Goal: Information Seeking & Learning: Learn about a topic

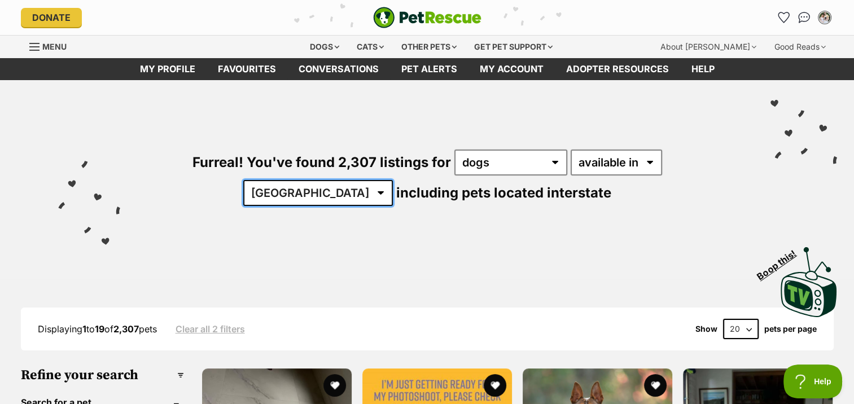
click at [393, 180] on select "Australia ACT NSW NT QLD SA TAS VIC WA" at bounding box center [318, 193] width 150 height 26
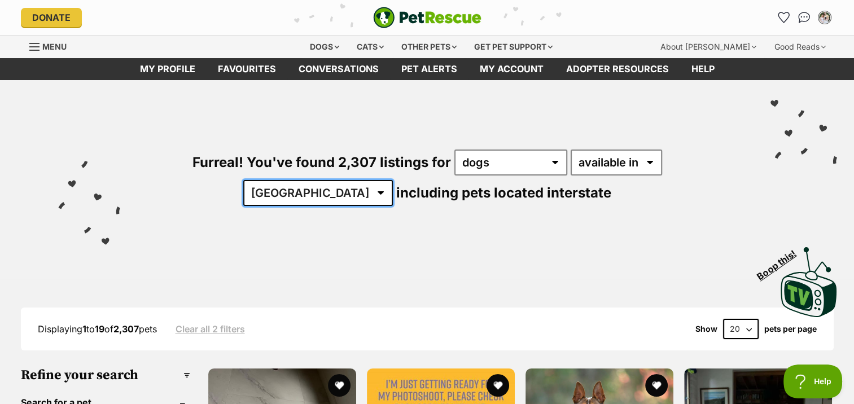
select select "QLD"
click at [393, 180] on select "Australia ACT NSW NT QLD SA TAS VIC WA" at bounding box center [318, 193] width 150 height 26
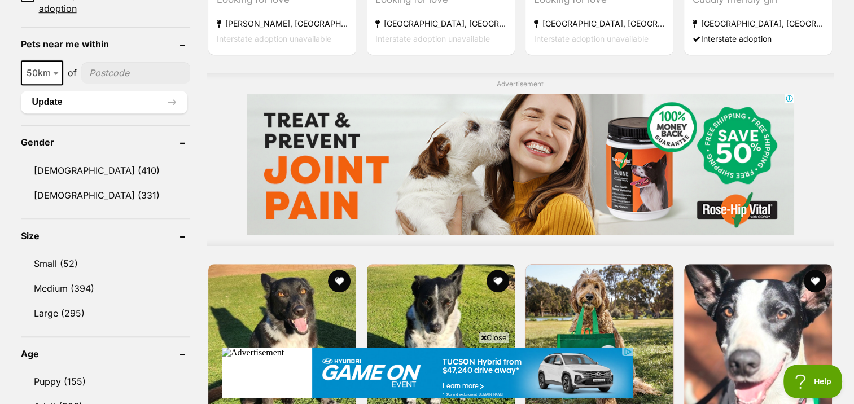
scroll to position [883, 0]
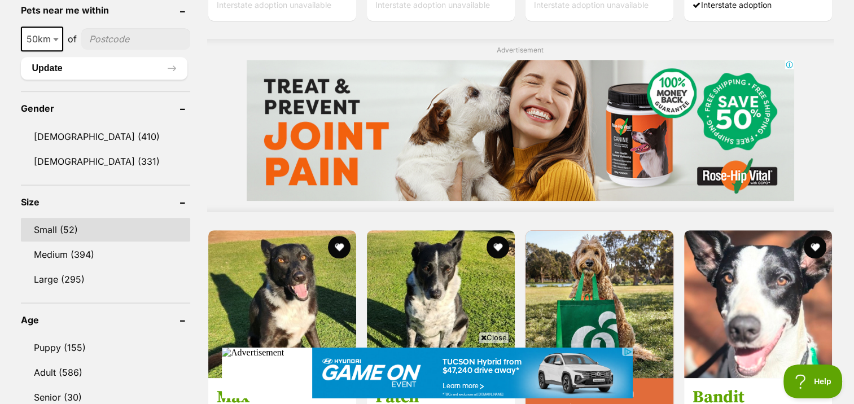
click at [77, 229] on link "Small (52)" at bounding box center [105, 230] width 169 height 24
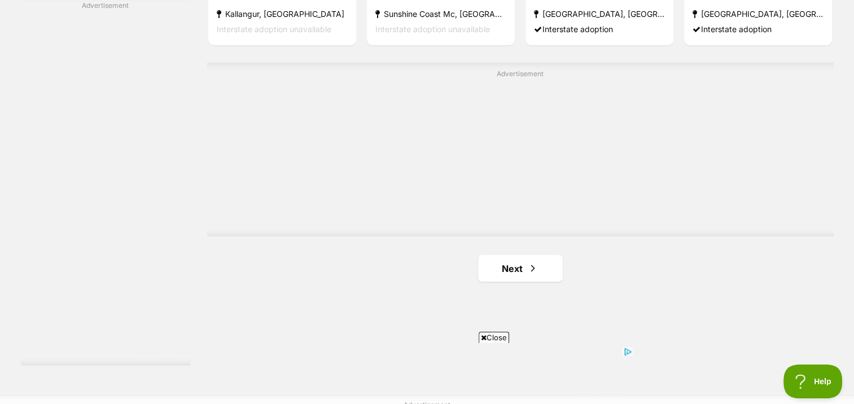
scroll to position [2003, 0]
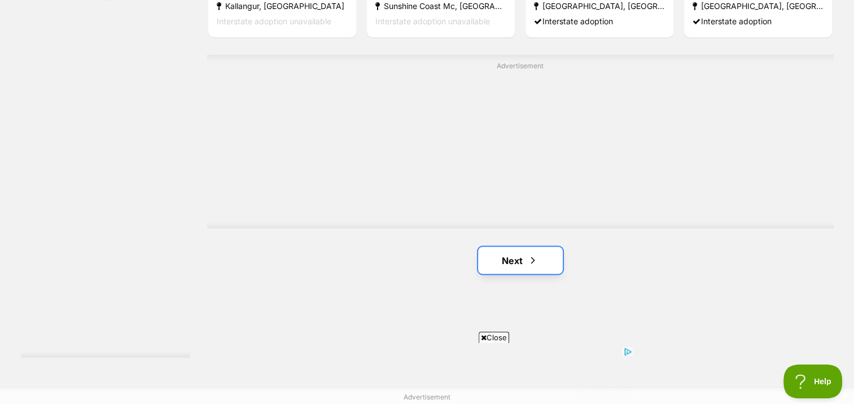
click at [548, 256] on link "Next" at bounding box center [520, 260] width 85 height 27
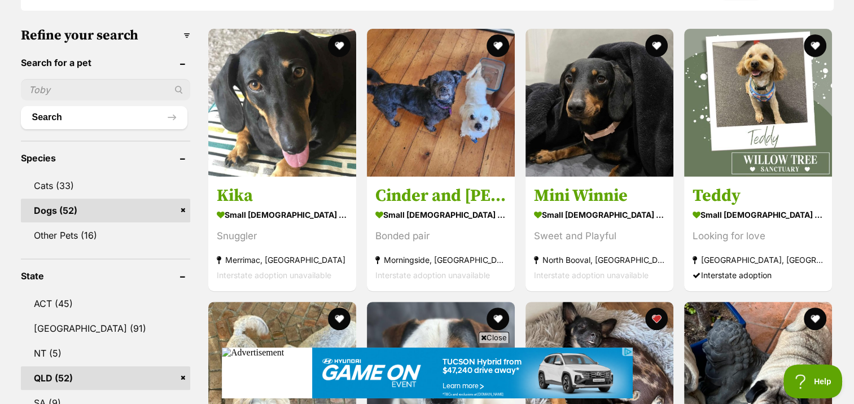
scroll to position [321, 0]
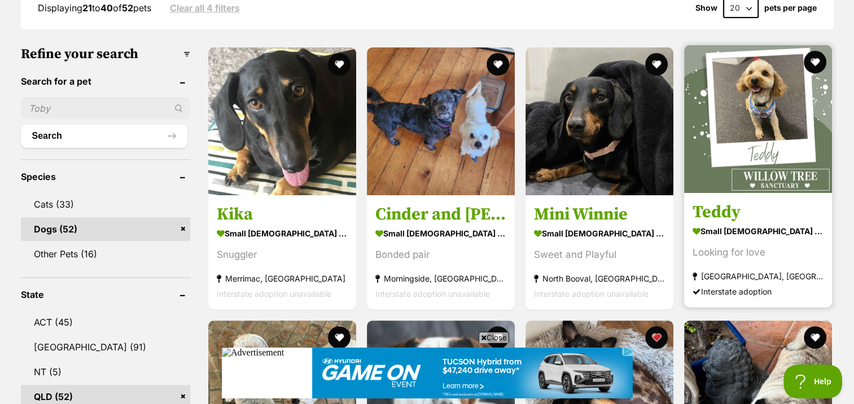
click at [767, 136] on img at bounding box center [758, 119] width 148 height 148
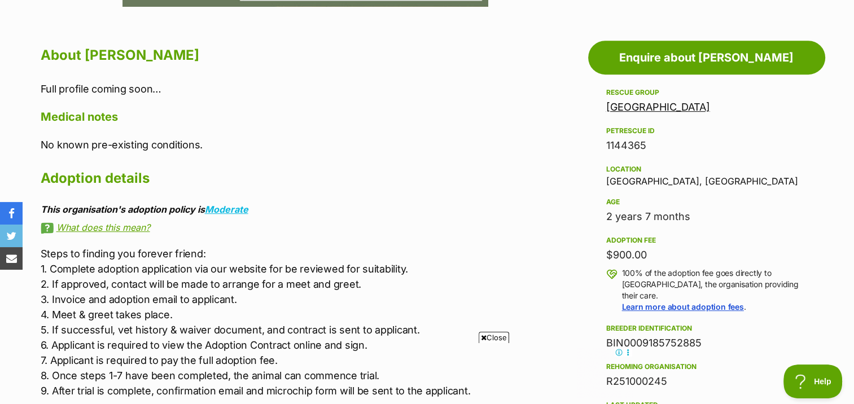
scroll to position [471, 0]
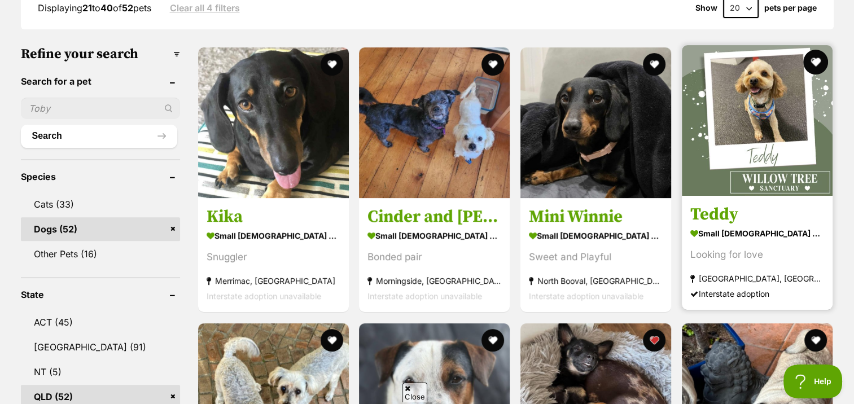
click at [811, 57] on button "favourite" at bounding box center [815, 62] width 25 height 25
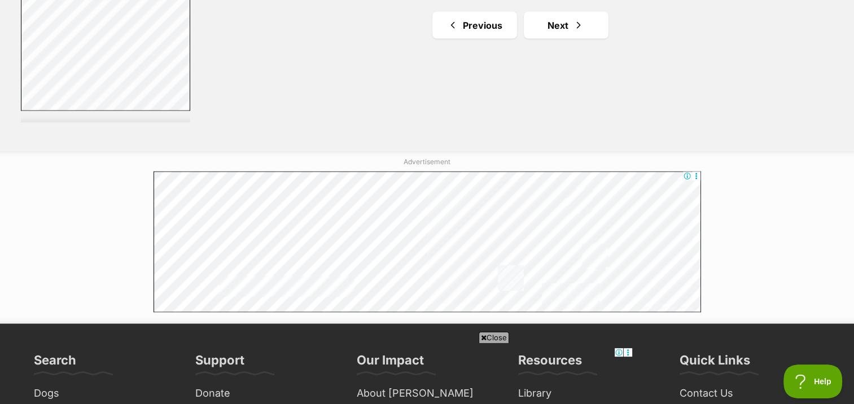
scroll to position [2234, 0]
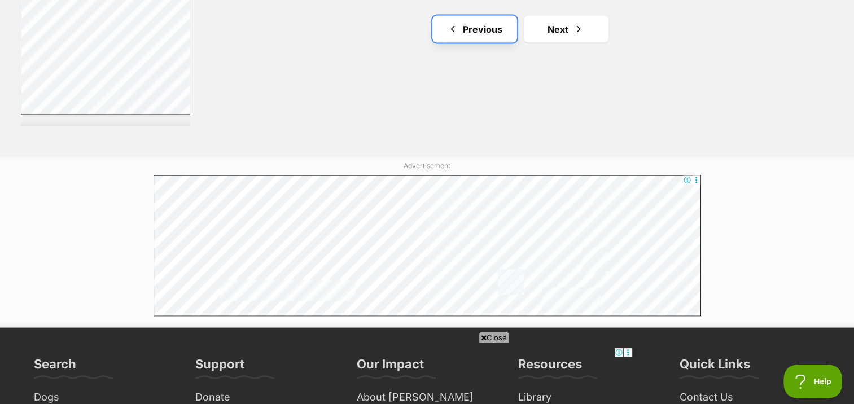
click at [480, 29] on link "Previous" at bounding box center [474, 29] width 85 height 27
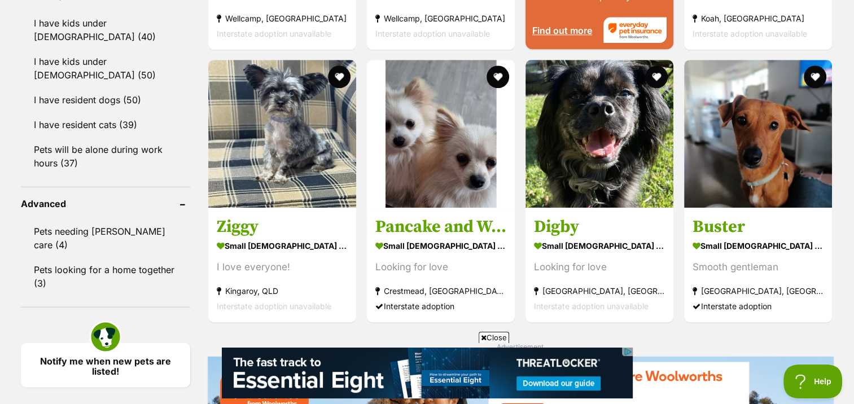
scroll to position [1323, 0]
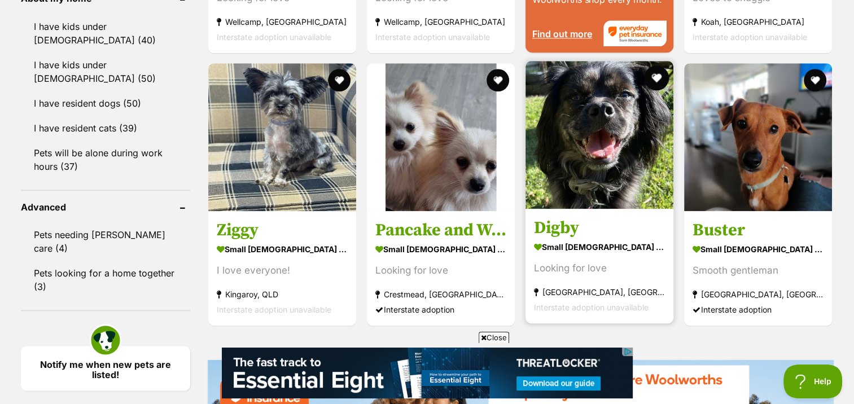
click at [658, 79] on button "favourite" at bounding box center [656, 77] width 25 height 25
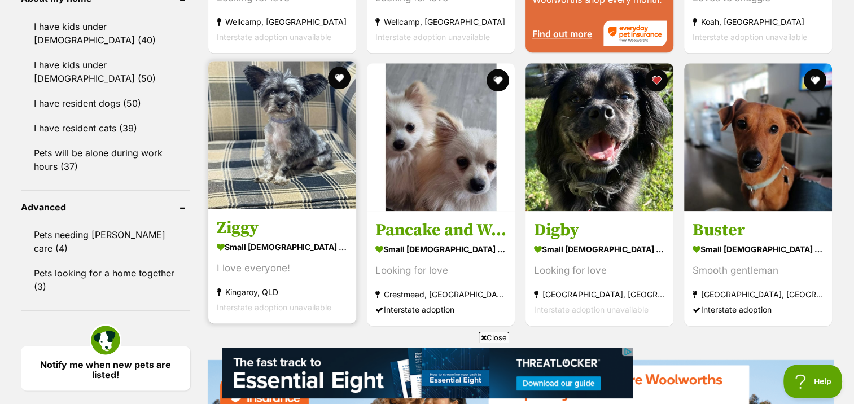
click at [318, 183] on img at bounding box center [282, 135] width 148 height 148
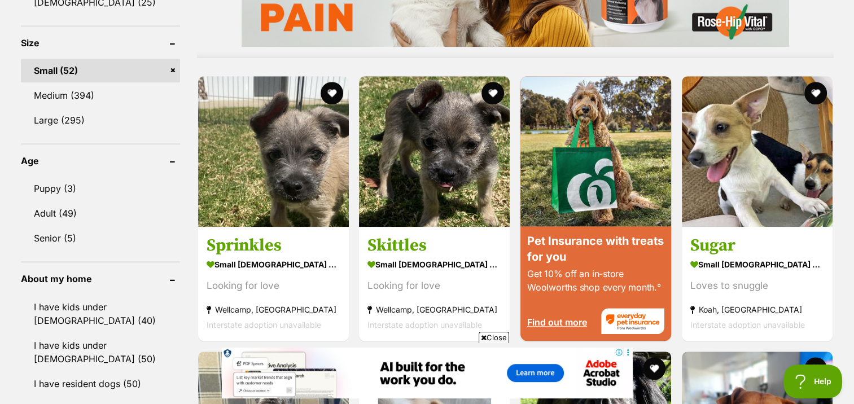
scroll to position [1031, 0]
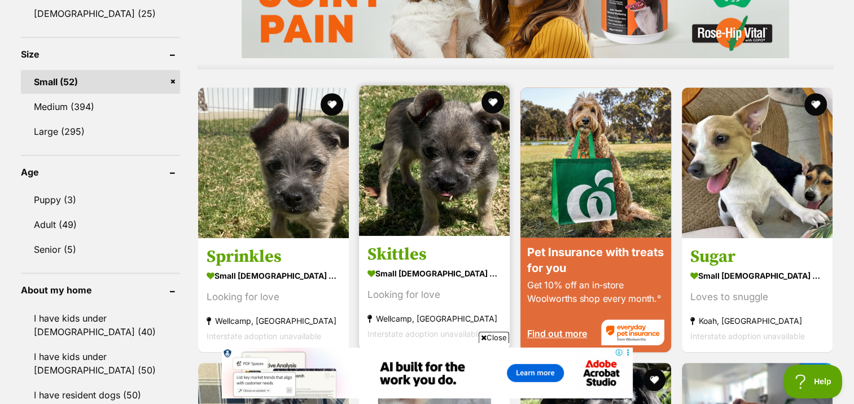
click at [450, 194] on img at bounding box center [434, 160] width 151 height 151
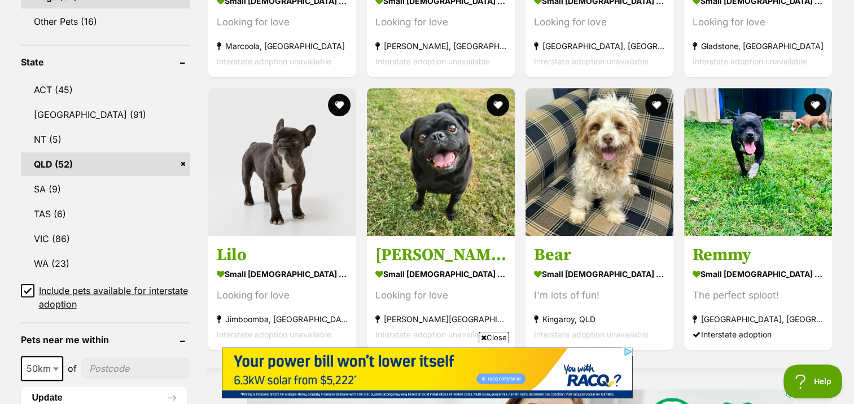
scroll to position [565, 0]
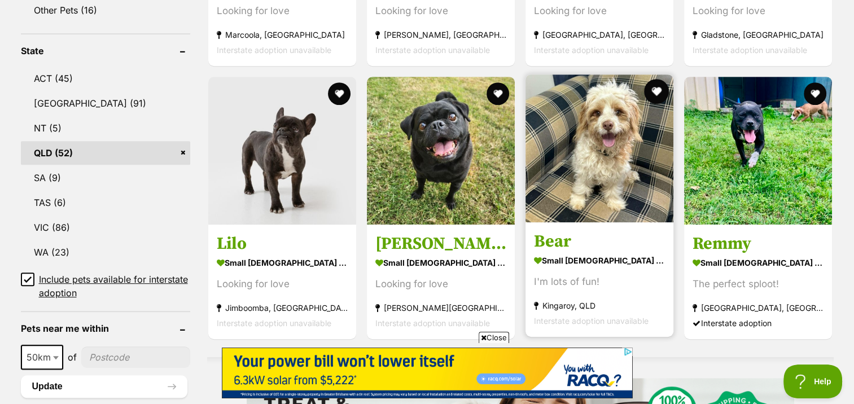
click at [657, 90] on button "favourite" at bounding box center [656, 91] width 25 height 25
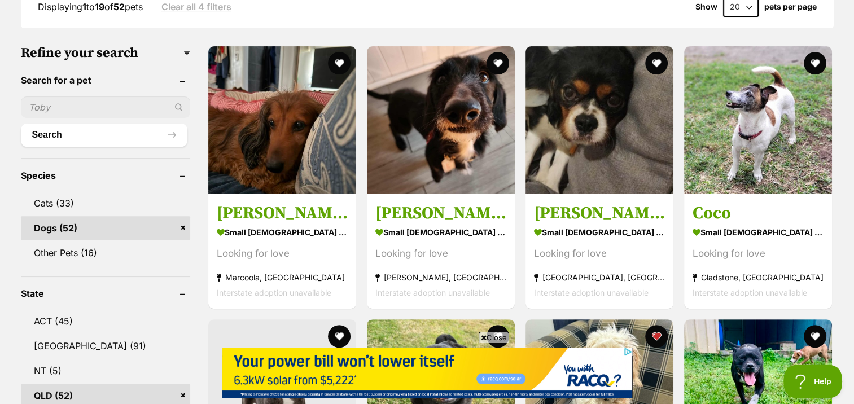
scroll to position [314, 0]
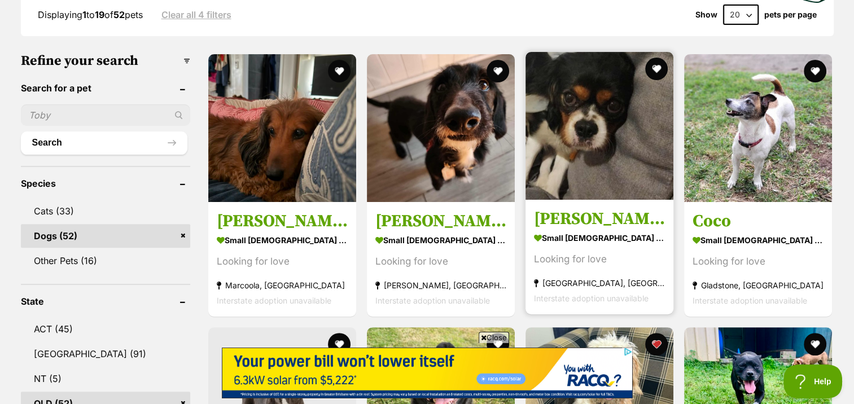
click at [616, 131] on img at bounding box center [600, 126] width 148 height 148
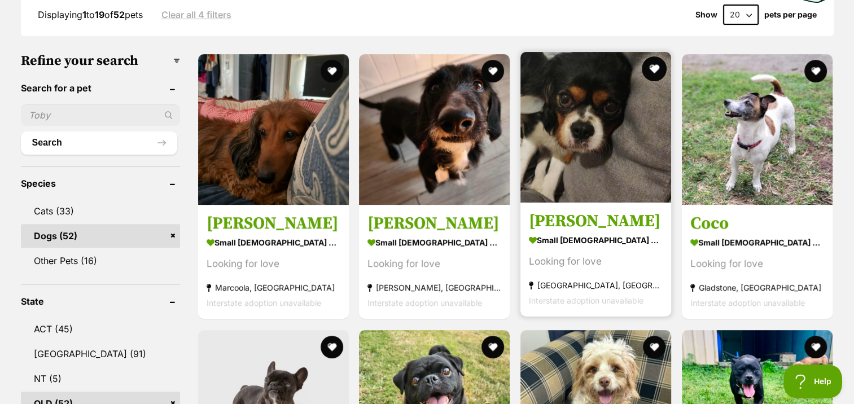
click at [653, 61] on button "favourite" at bounding box center [654, 68] width 25 height 25
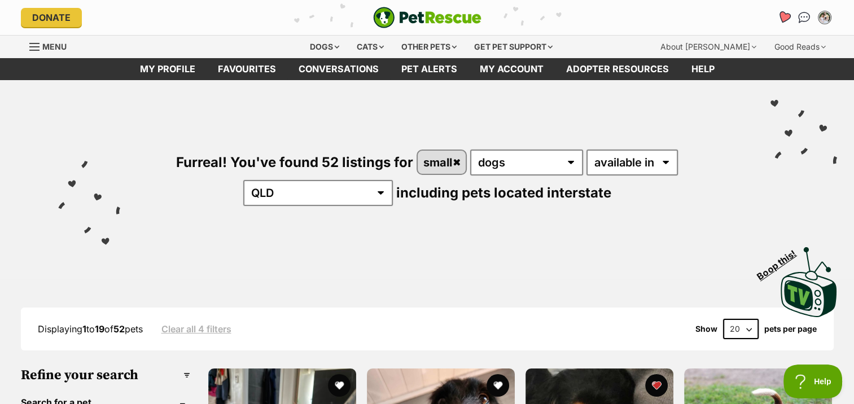
click at [777, 18] on icon "Favourites" at bounding box center [783, 17] width 15 height 15
